Goal: Check status: Check status

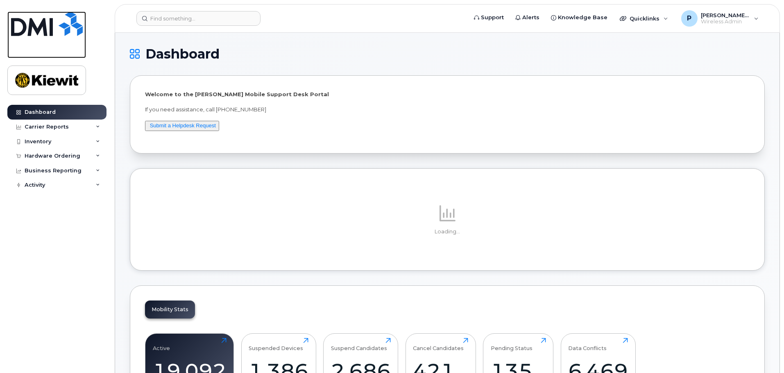
click at [30, 24] on img at bounding box center [47, 23] width 72 height 25
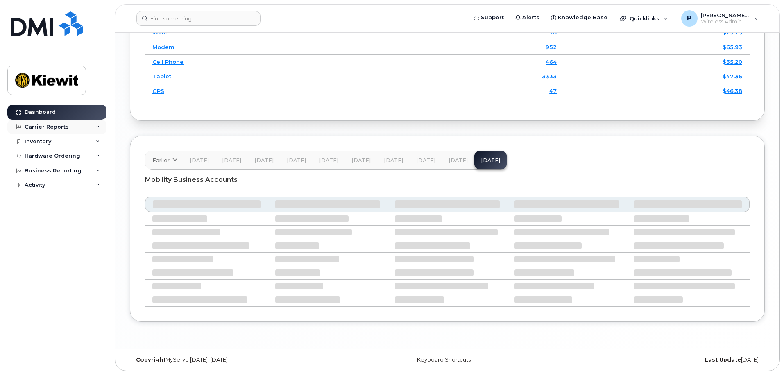
scroll to position [1251, 0]
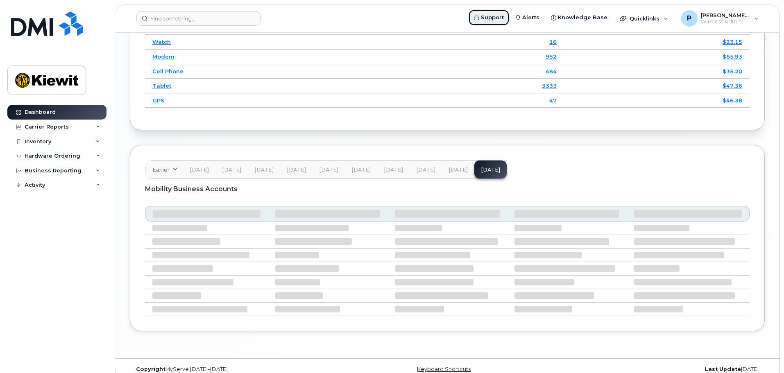
click at [504, 20] on span "Support" at bounding box center [492, 18] width 23 height 8
click at [594, 16] on span "Knowledge Base" at bounding box center [583, 18] width 50 height 8
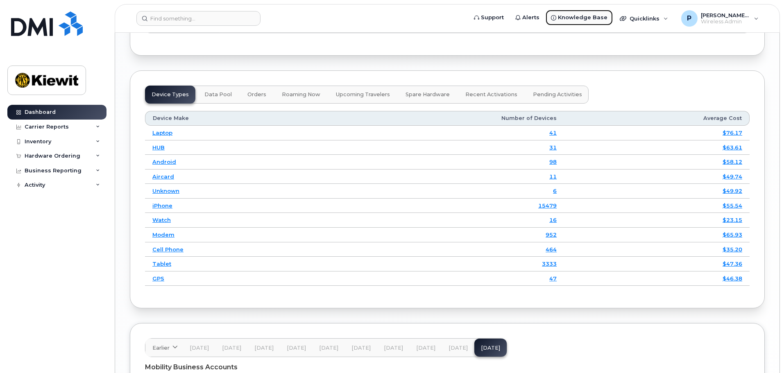
scroll to position [1011, 0]
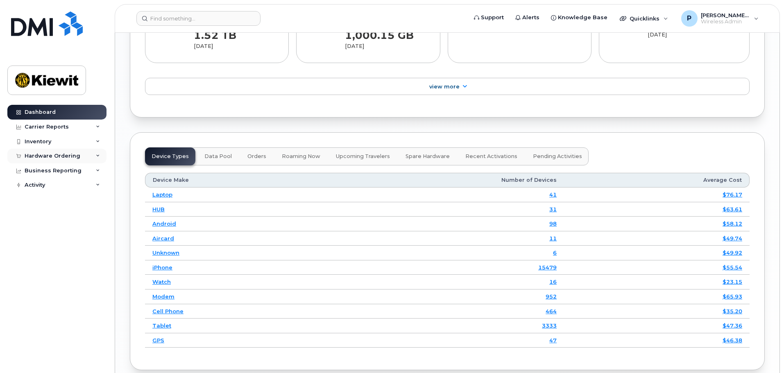
click at [70, 153] on div "Hardware Ordering" at bounding box center [53, 156] width 56 height 7
click at [49, 171] on div "Overview" at bounding box center [41, 171] width 27 height 7
click at [45, 185] on div "Orders" at bounding box center [38, 186] width 20 height 7
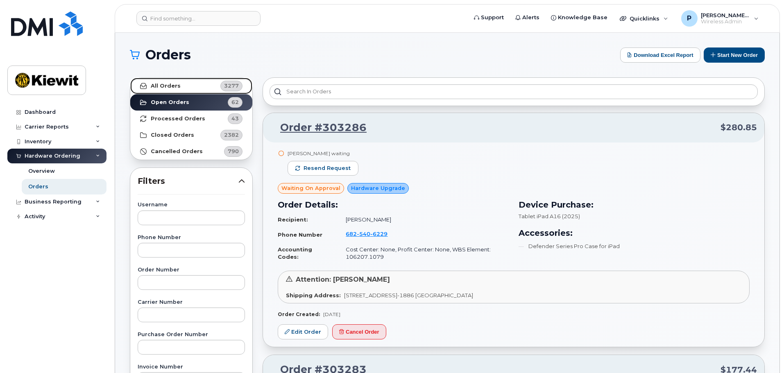
click at [186, 87] on link "All Orders 3277" at bounding box center [191, 86] width 122 height 16
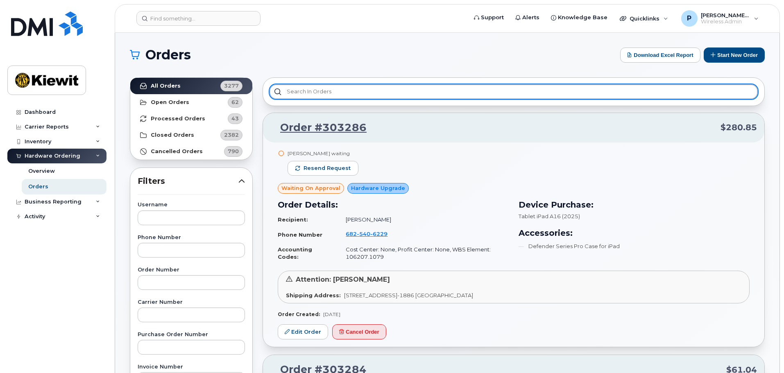
click at [318, 89] on input "text" at bounding box center [514, 91] width 488 height 15
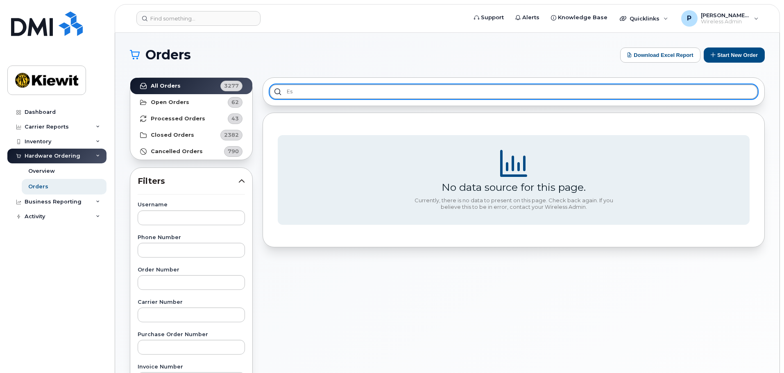
type input "E"
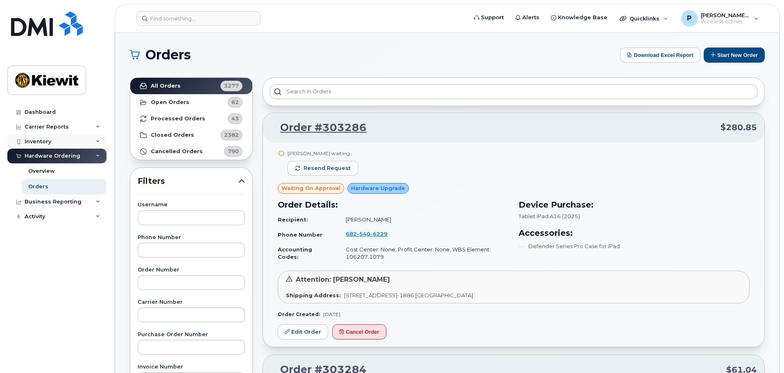
click at [51, 142] on div "Inventory" at bounding box center [56, 141] width 99 height 15
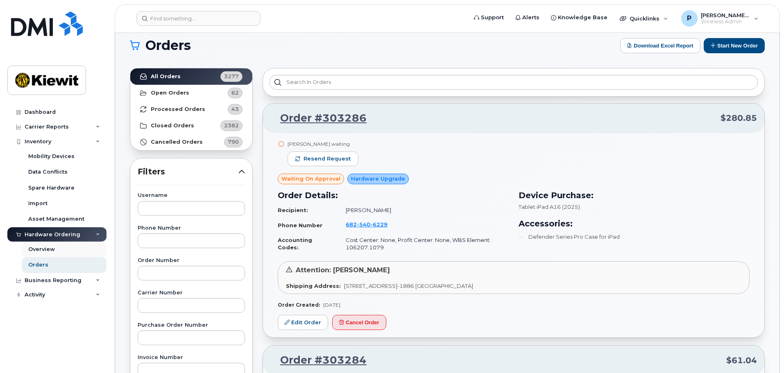
scroll to position [41, 0]
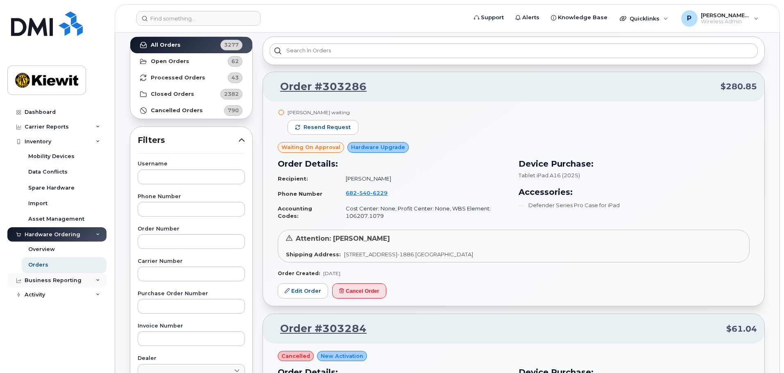
click at [73, 284] on div "Business Reporting" at bounding box center [53, 280] width 57 height 7
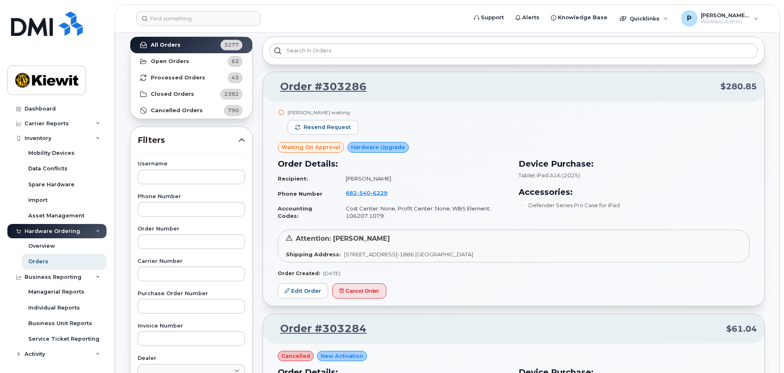
scroll to position [4, 0]
click at [55, 352] on div "Activity" at bounding box center [56, 353] width 99 height 15
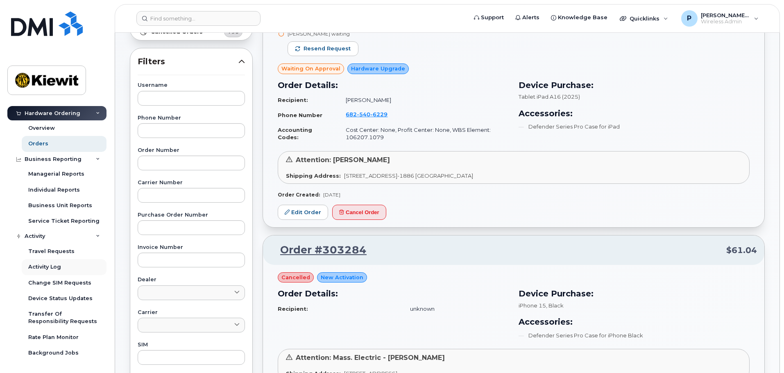
scroll to position [123, 0]
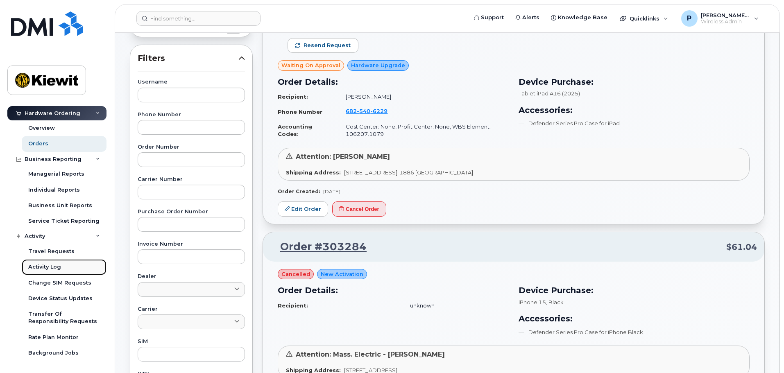
click at [54, 265] on div "Activity Log" at bounding box center [44, 266] width 33 height 7
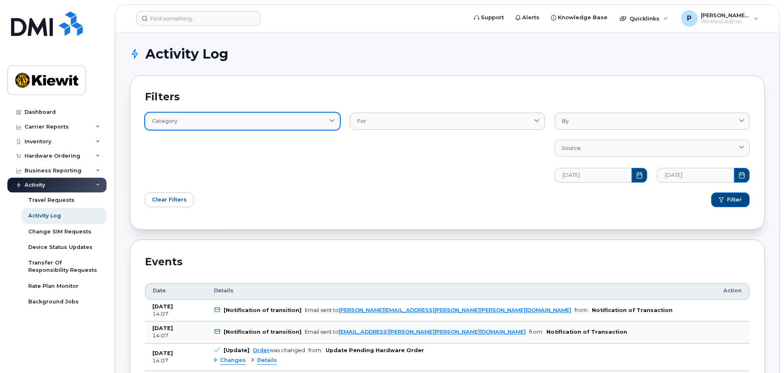
click at [260, 119] on div "Category" at bounding box center [242, 121] width 181 height 8
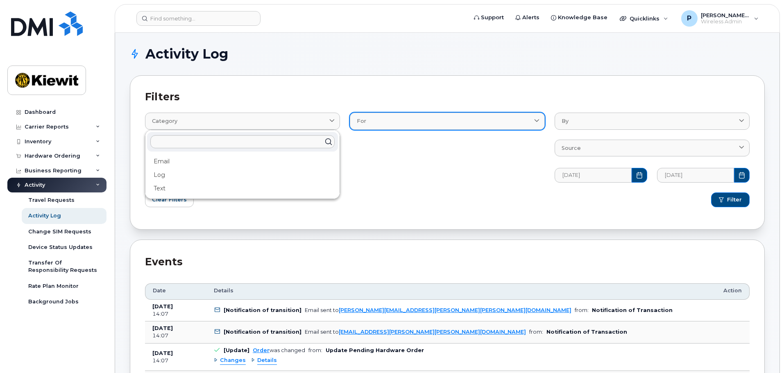
click at [399, 120] on div "For" at bounding box center [447, 121] width 181 height 8
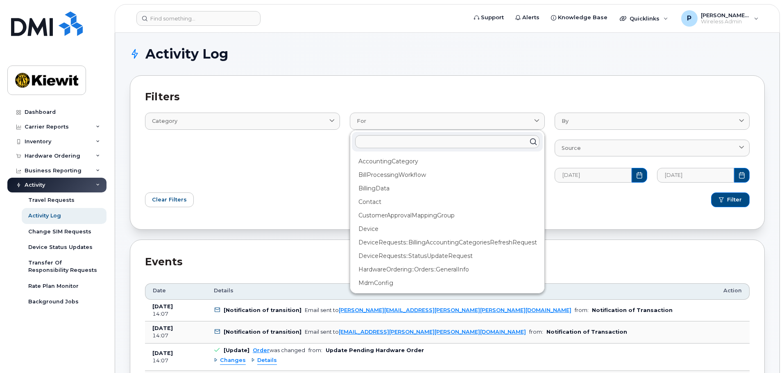
click at [429, 86] on div "Filters Category Email Log Text For AccountingCategory BillProcessingWorkflow B…" at bounding box center [447, 152] width 635 height 154
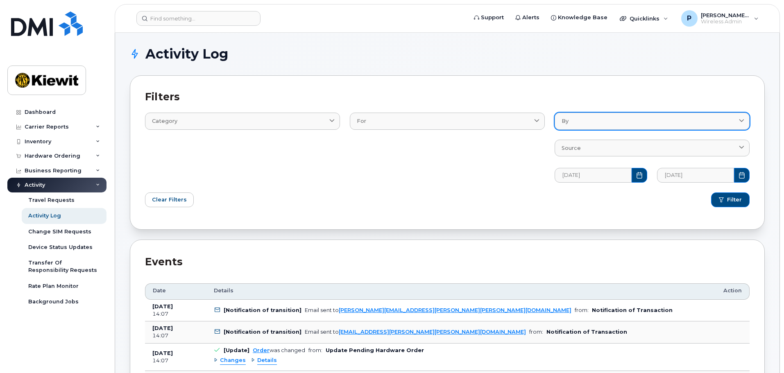
click at [588, 126] on link "By" at bounding box center [652, 121] width 195 height 17
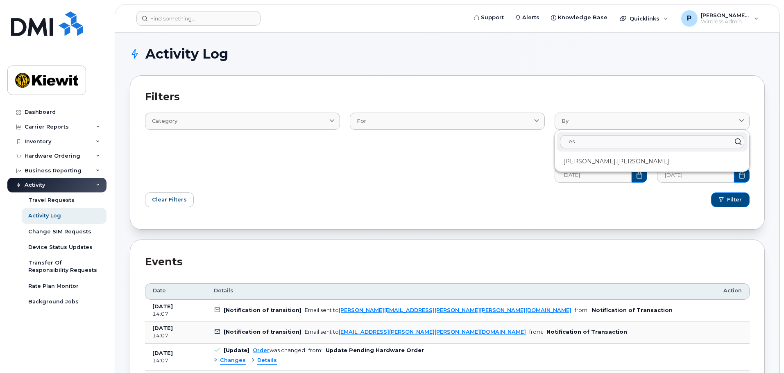
type input "e"
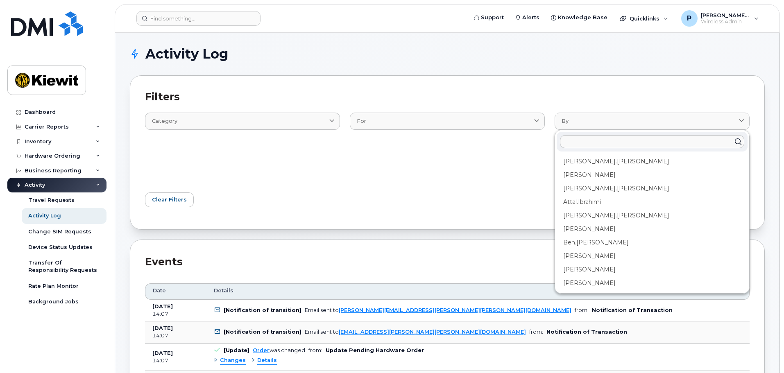
click at [622, 92] on h2 "Filters" at bounding box center [447, 97] width 605 height 12
